Goal: Information Seeking & Learning: Learn about a topic

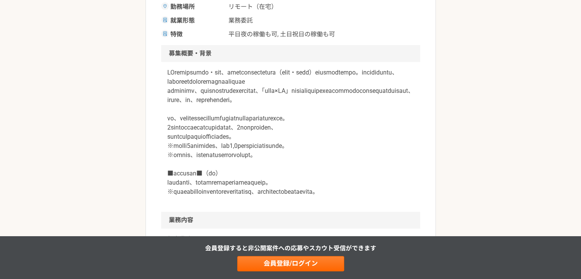
scroll to position [211, 0]
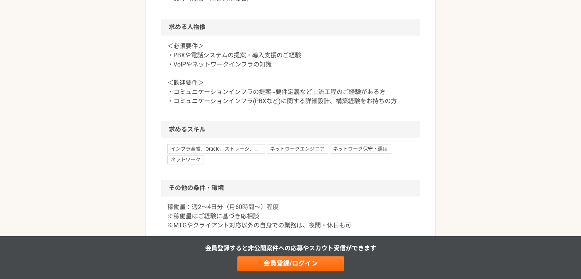
scroll to position [599, 0]
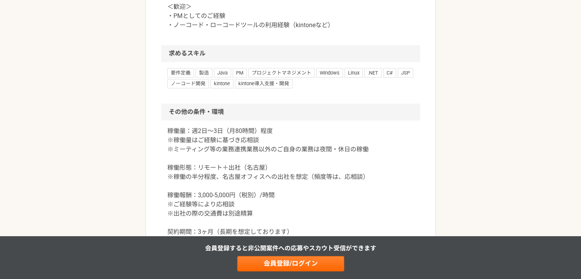
scroll to position [646, 0]
